Goal: Task Accomplishment & Management: Manage account settings

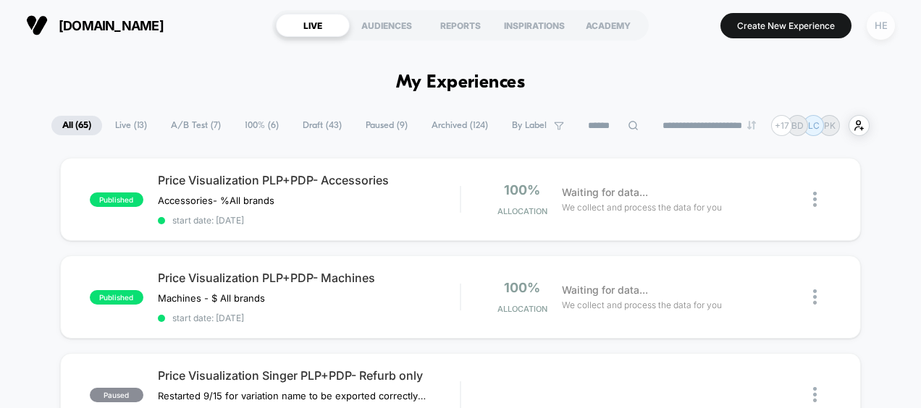
click at [879, 29] on div "HE" at bounding box center [881, 26] width 28 height 28
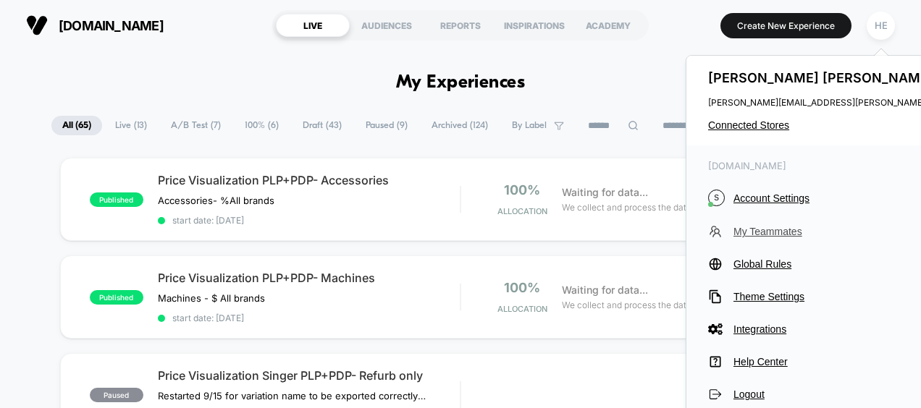
click at [771, 231] on span "My Teammates" at bounding box center [864, 232] width 262 height 12
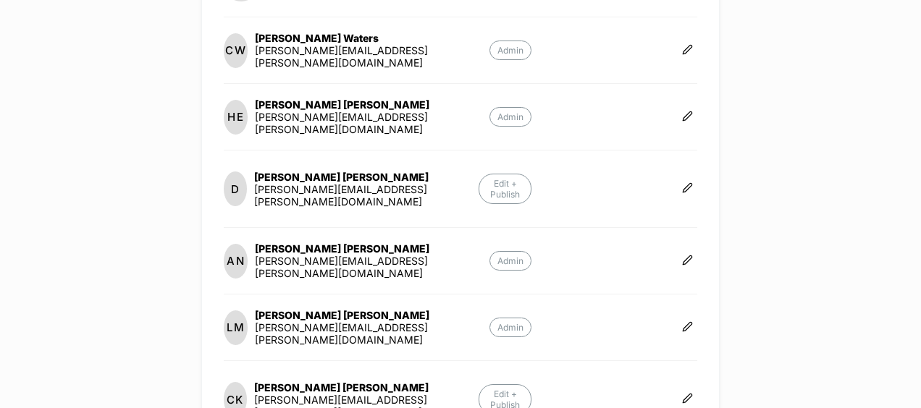
scroll to position [376, 0]
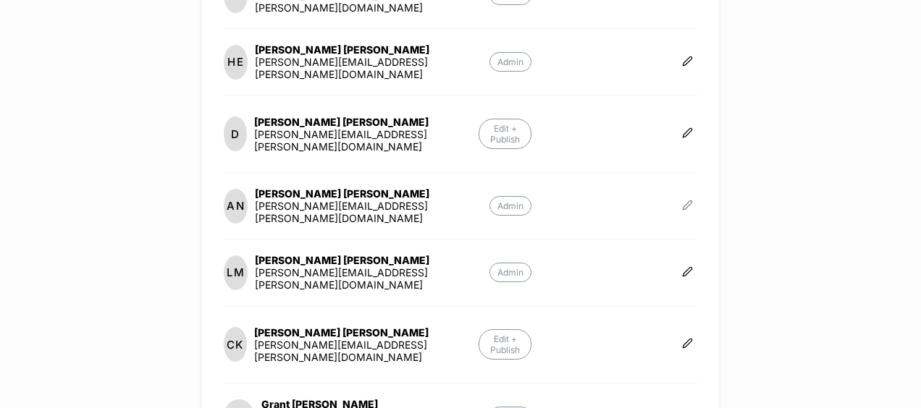
click at [683, 201] on icon at bounding box center [687, 205] width 9 height 9
click at [727, 169] on icon "button" at bounding box center [730, 170] width 11 height 11
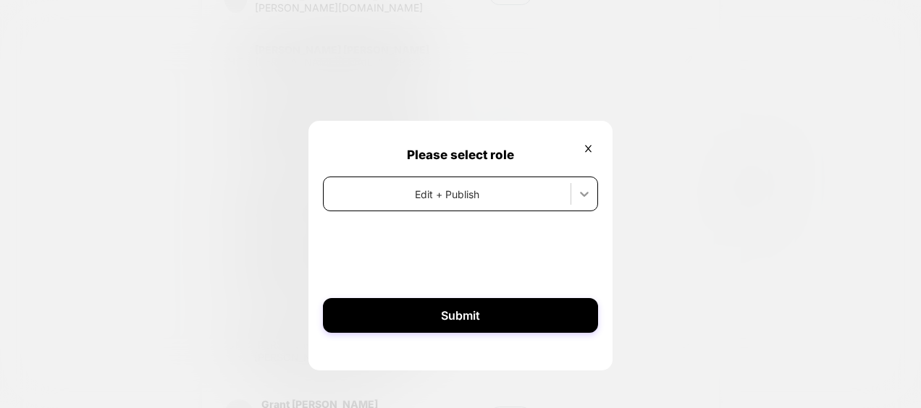
click at [579, 189] on icon at bounding box center [584, 194] width 14 height 14
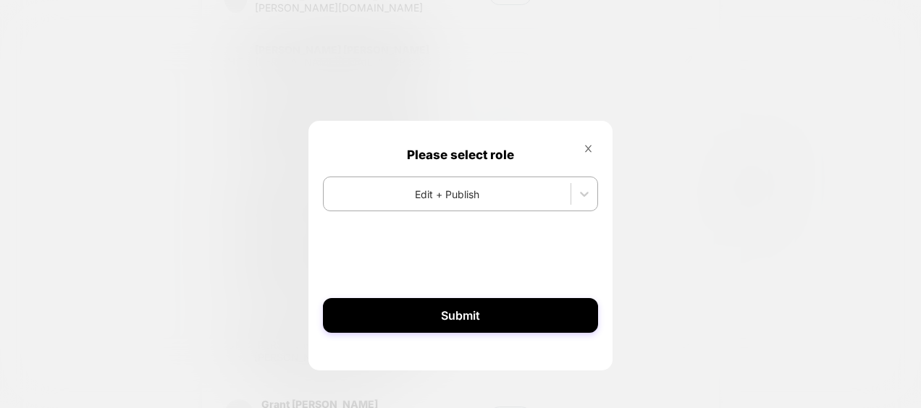
click at [583, 143] on button at bounding box center [588, 150] width 20 height 14
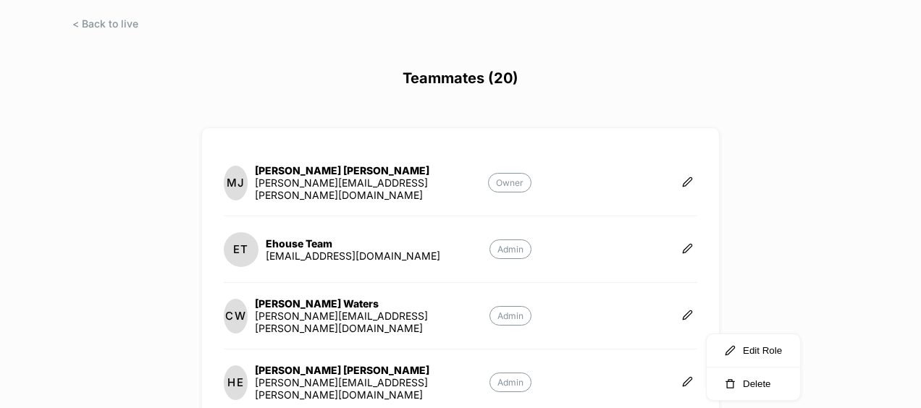
scroll to position [41, 0]
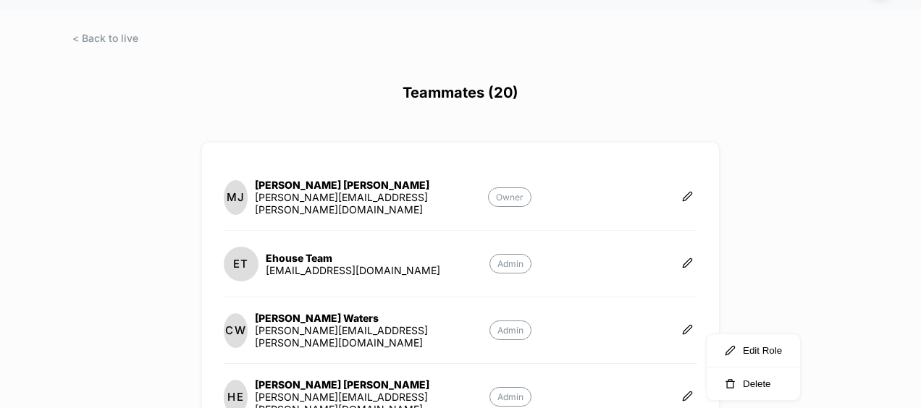
click at [776, 216] on div "[DOMAIN_NAME] Create New Experience HE Teammates (20) [PERSON_NAME] [PERSON_NAM…" at bounding box center [460, 204] width 921 height 408
click at [682, 261] on icon at bounding box center [687, 263] width 11 height 11
click at [732, 249] on icon "button" at bounding box center [730, 245] width 11 height 11
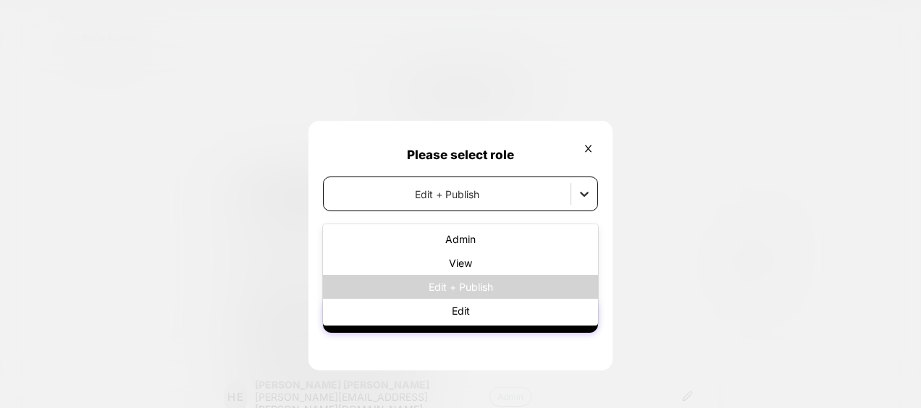
click at [588, 198] on icon at bounding box center [584, 194] width 14 height 14
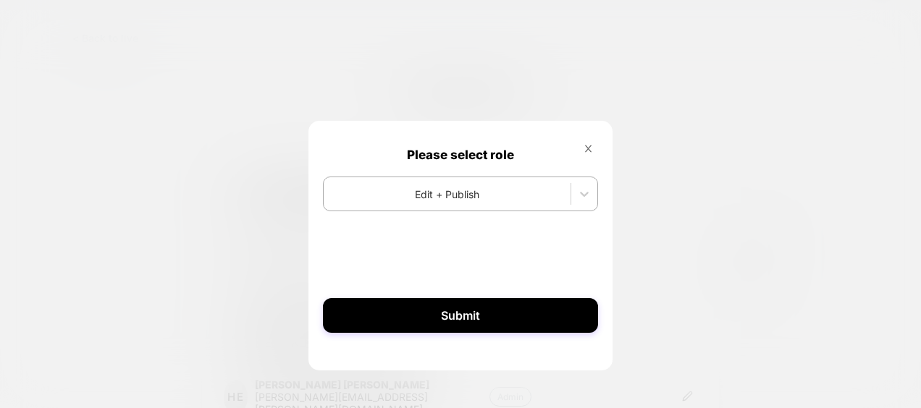
click at [586, 148] on icon at bounding box center [588, 148] width 11 height 11
